Goal: Transaction & Acquisition: Book appointment/travel/reservation

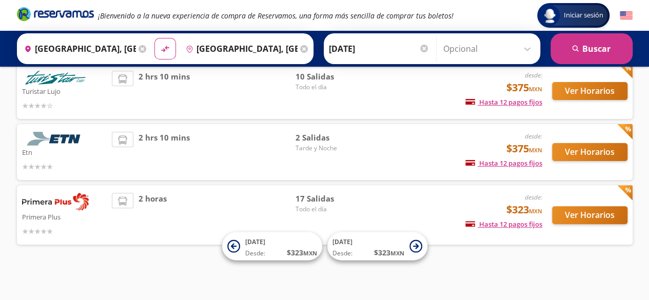
scroll to position [77, 0]
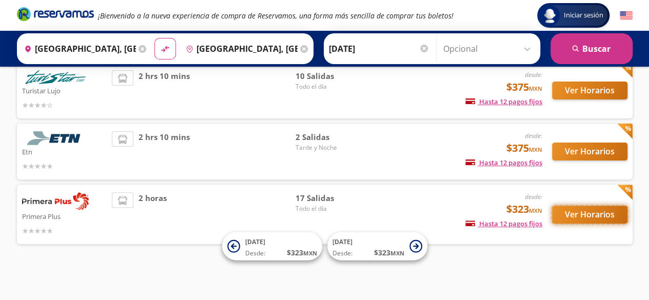
click at [571, 213] on button "Ver Horarios" at bounding box center [589, 215] width 75 height 18
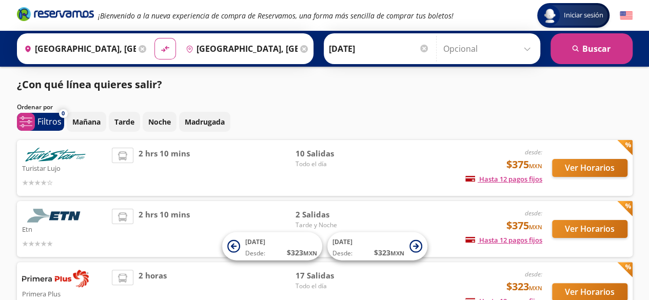
scroll to position [77, 0]
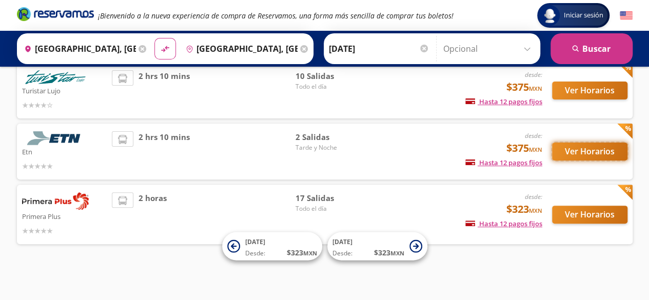
click at [573, 151] on button "Ver Horarios" at bounding box center [589, 152] width 75 height 18
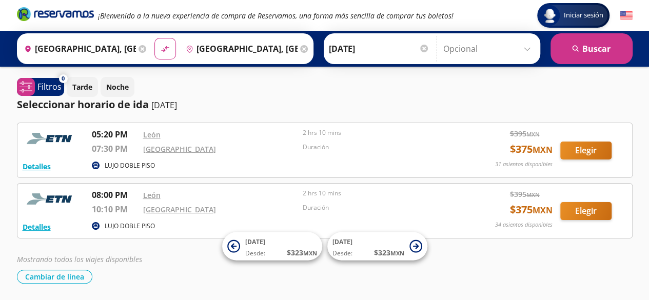
click at [300, 46] on icon at bounding box center [304, 49] width 8 height 8
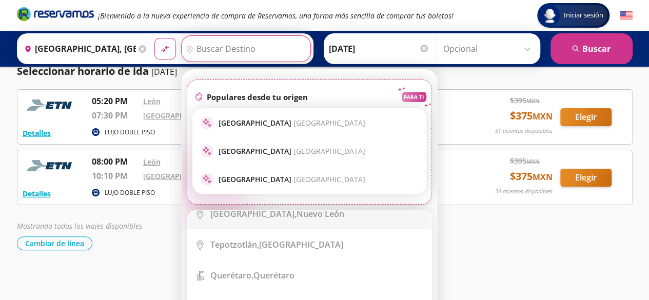
scroll to position [513, 0]
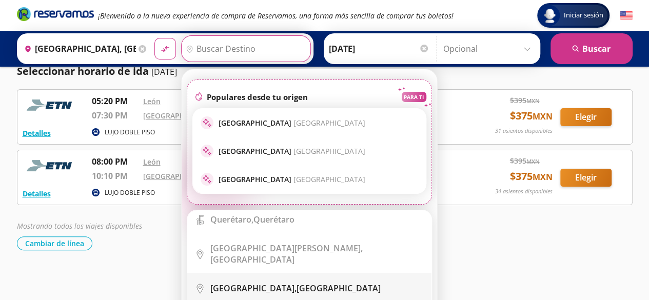
click at [228, 283] on b "[GEOGRAPHIC_DATA]," at bounding box center [253, 288] width 86 height 11
type input "[GEOGRAPHIC_DATA], [GEOGRAPHIC_DATA]"
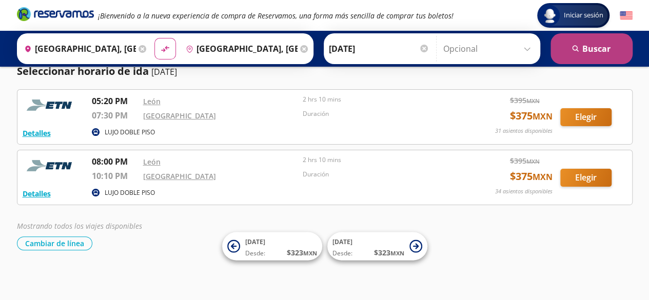
click at [587, 48] on button "search [GEOGRAPHIC_DATA]" at bounding box center [591, 48] width 82 height 31
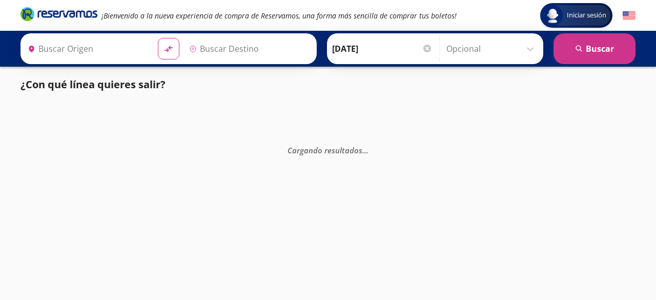
type input "[GEOGRAPHIC_DATA], [GEOGRAPHIC_DATA]"
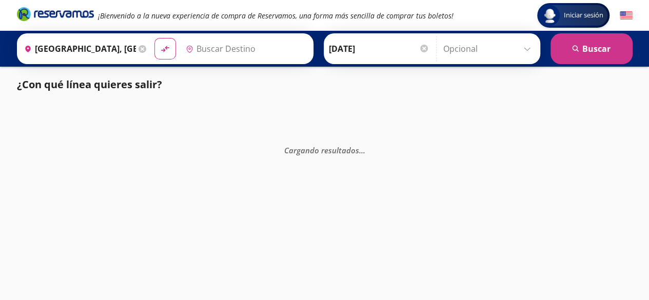
type input "[GEOGRAPHIC_DATA], [GEOGRAPHIC_DATA]"
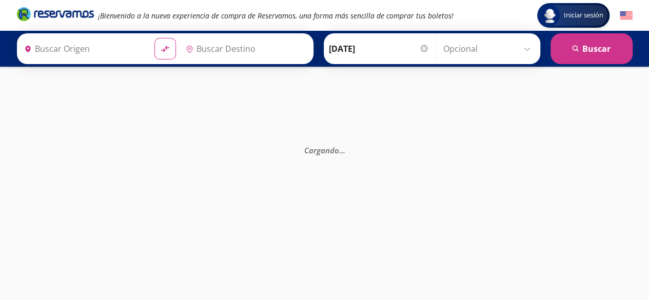
type input "[GEOGRAPHIC_DATA], [GEOGRAPHIC_DATA]"
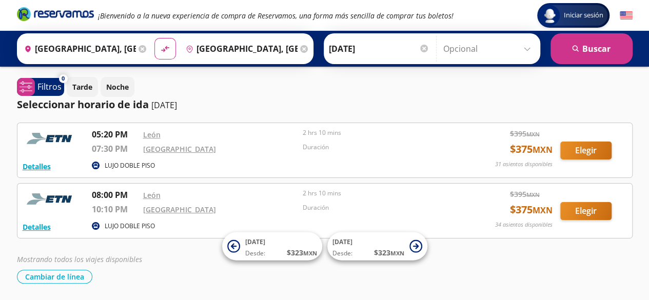
scroll to position [33, 0]
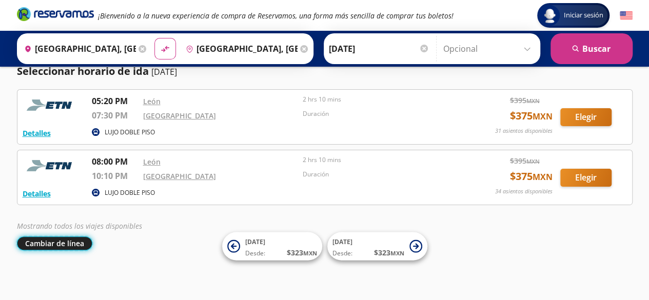
click at [47, 241] on button "Cambiar de línea" at bounding box center [54, 243] width 75 height 14
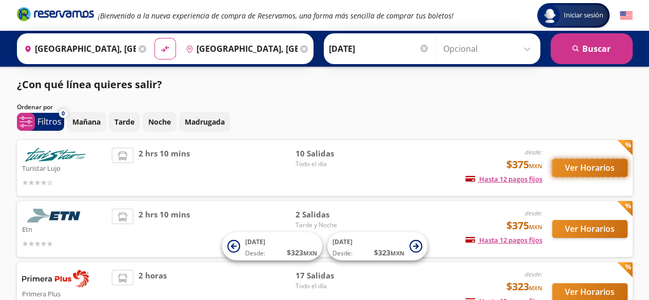
click at [576, 163] on button "Ver Horarios" at bounding box center [589, 168] width 75 height 18
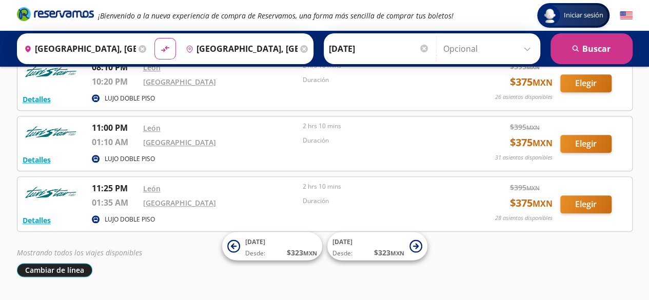
scroll to position [515, 0]
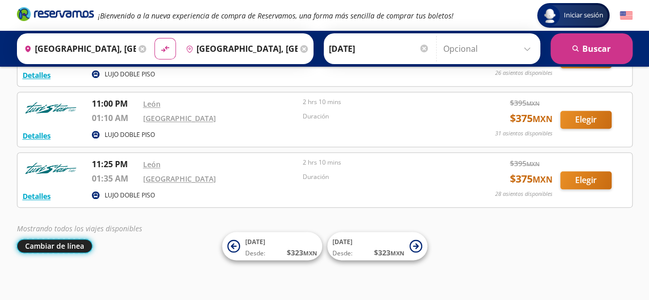
click at [61, 241] on button "Cambiar de línea" at bounding box center [54, 246] width 75 height 14
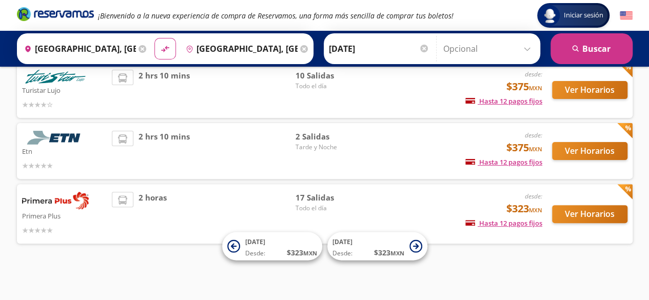
scroll to position [77, 0]
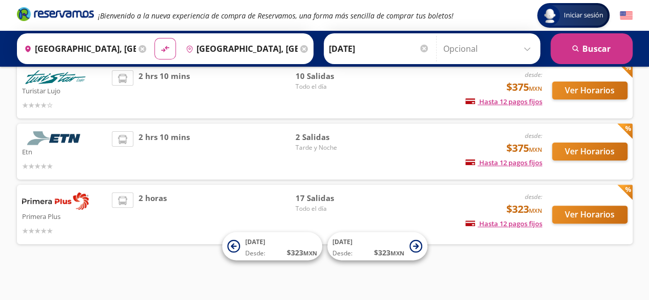
click at [49, 203] on img at bounding box center [55, 200] width 67 height 17
click at [568, 212] on button "Ver Horarios" at bounding box center [589, 215] width 75 height 18
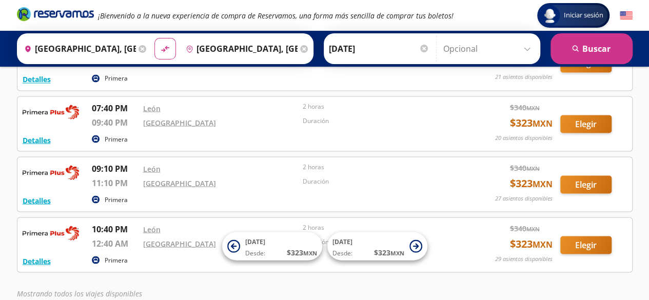
scroll to position [936, 0]
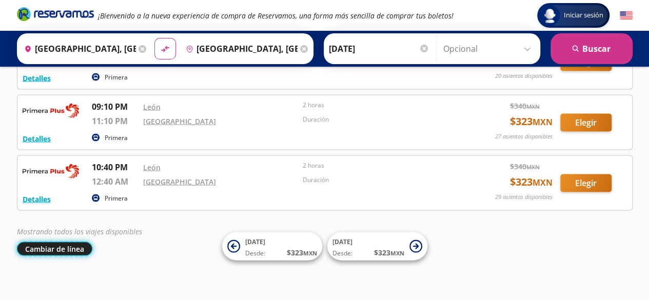
click at [43, 242] on button "Cambiar de línea" at bounding box center [54, 249] width 75 height 14
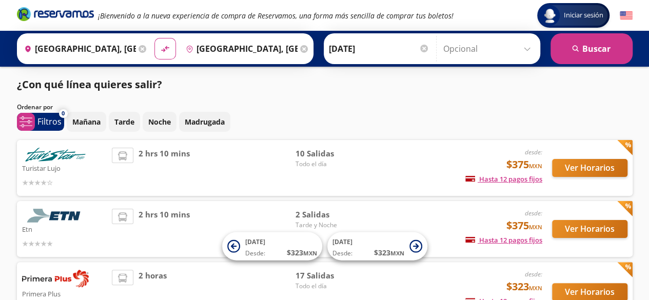
click at [55, 155] on img at bounding box center [55, 155] width 67 height 14
click at [573, 166] on button "Ver Horarios" at bounding box center [589, 168] width 75 height 18
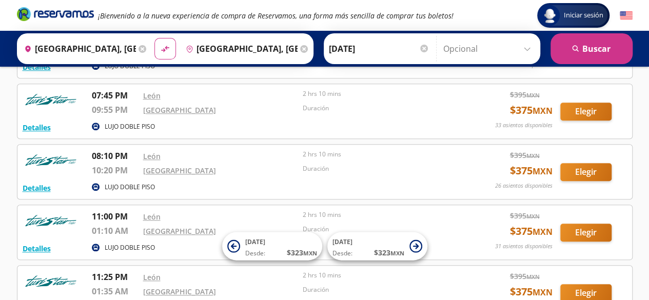
scroll to position [515, 0]
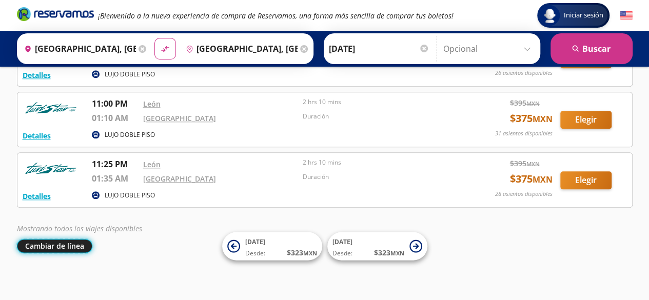
click at [60, 243] on button "Cambiar de línea" at bounding box center [54, 246] width 75 height 14
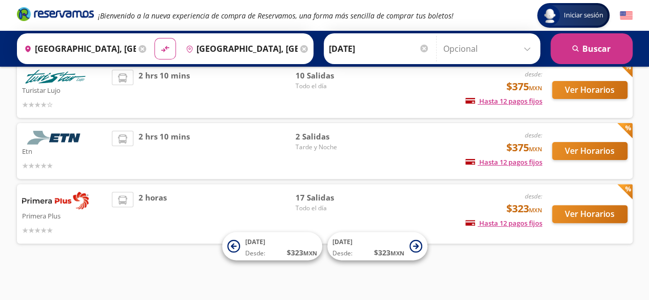
scroll to position [77, 0]
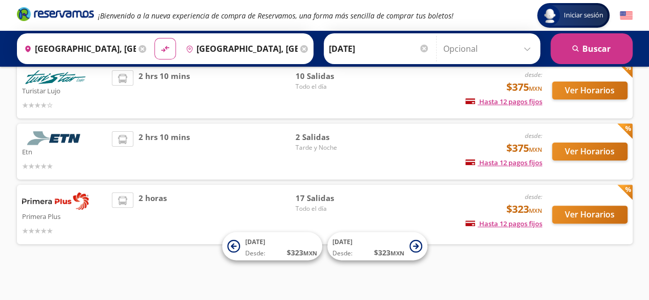
click at [53, 200] on img at bounding box center [55, 200] width 67 height 17
click at [572, 212] on button "Ver Horarios" at bounding box center [589, 215] width 75 height 18
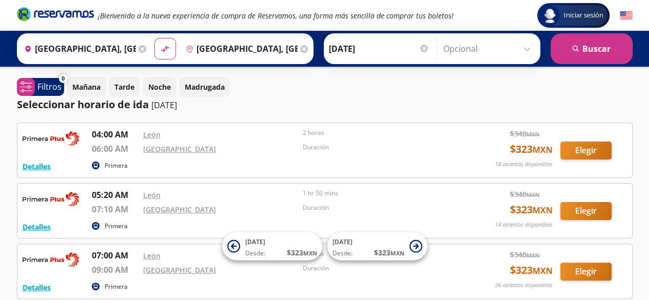
scroll to position [51, 0]
